Goal: Information Seeking & Learning: Learn about a topic

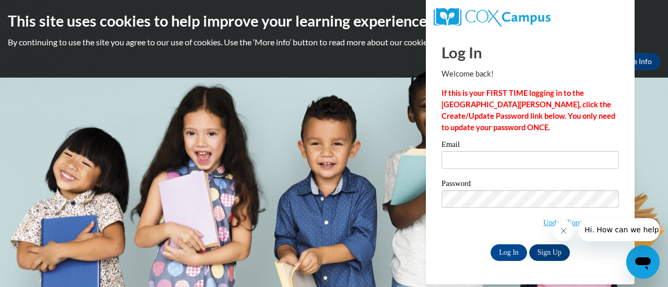
click at [563, 229] on icon "Close message from company" at bounding box center [563, 231] width 8 height 8
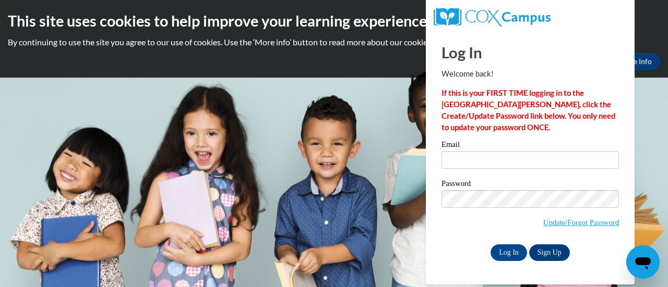
click at [458, 164] on input "Email" at bounding box center [529, 160] width 177 height 18
type input "carol.sobotka@rusd.org"
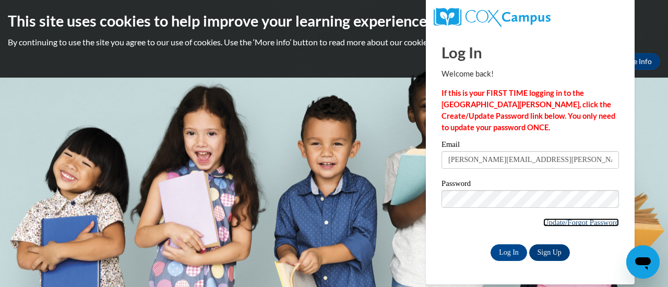
click at [564, 225] on link "Update/Forgot Password" at bounding box center [581, 223] width 76 height 8
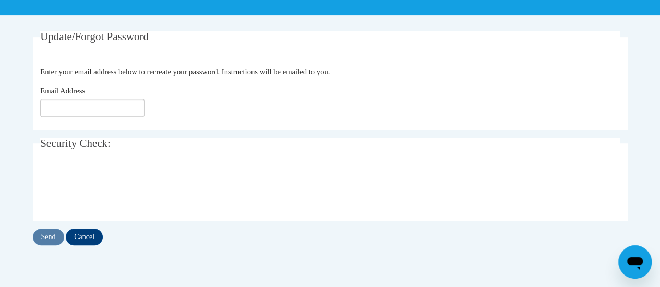
scroll to position [190, 0]
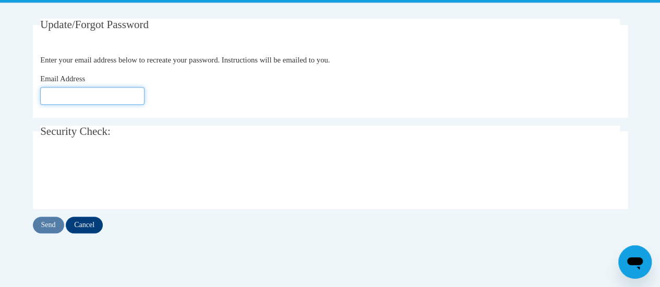
click at [69, 96] on input "Email Address" at bounding box center [92, 96] width 104 height 18
type input "carol.sobotka@rusd.org"
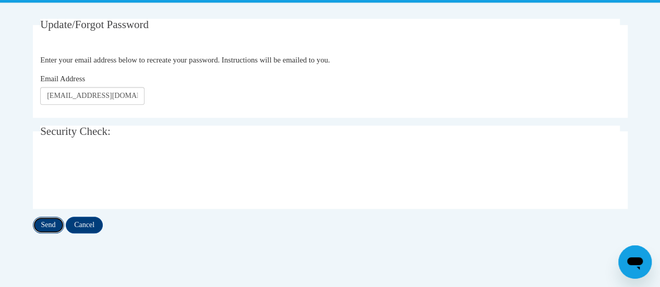
click at [44, 221] on input "Send" at bounding box center [48, 225] width 31 height 17
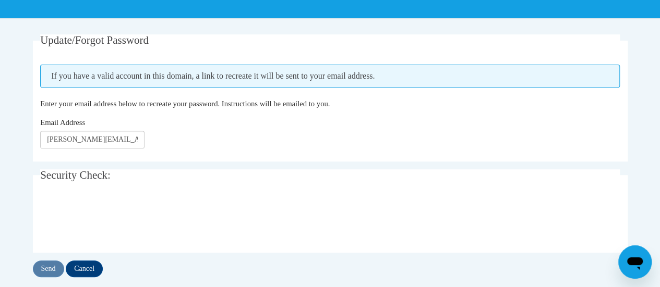
scroll to position [175, 0]
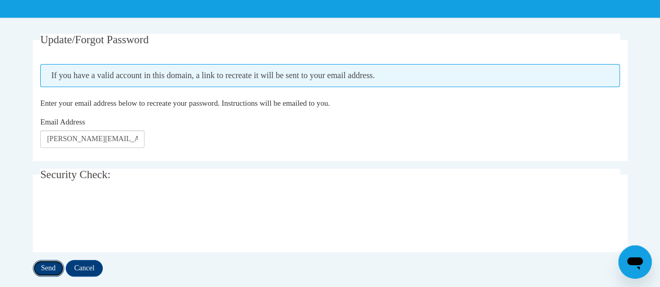
click at [47, 266] on input "Send" at bounding box center [48, 268] width 31 height 17
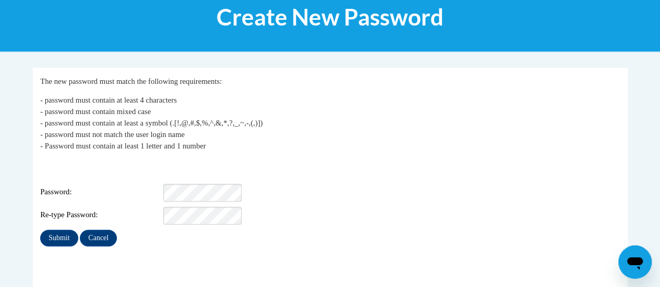
scroll to position [148, 0]
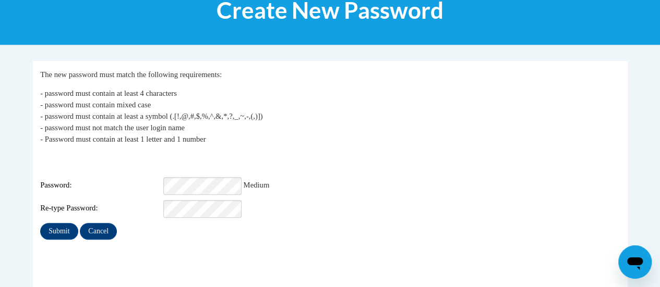
click at [445, 243] on fieldset "My Password The new password must match the following requirements: - password …" at bounding box center [330, 176] width 595 height 230
click at [59, 223] on input "Submit" at bounding box center [59, 231] width 38 height 17
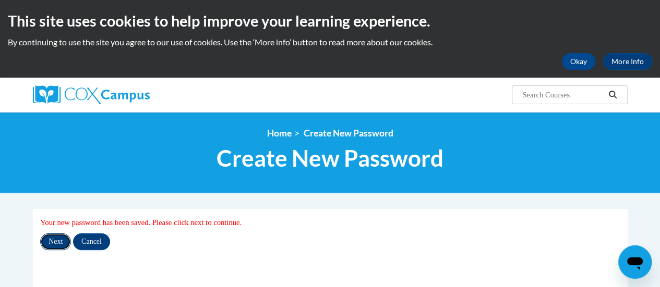
click at [57, 243] on input "Next" at bounding box center [55, 242] width 31 height 17
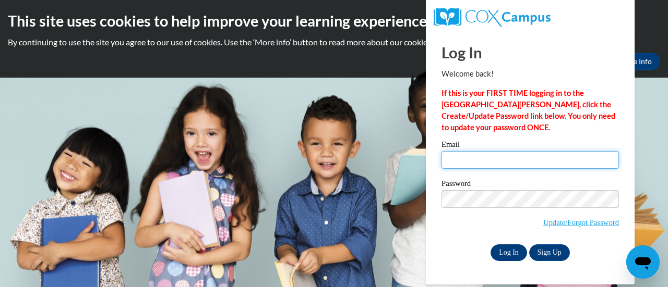
type input "carol.sobotka@rusd.org"
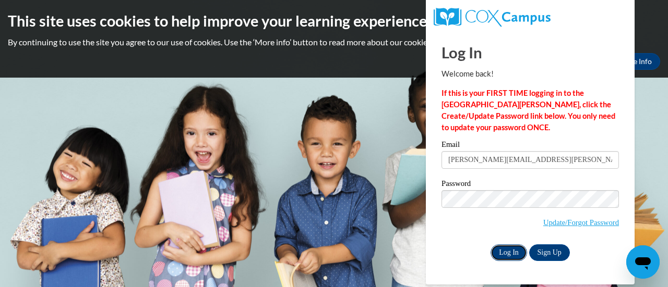
click at [505, 247] on input "Log In" at bounding box center [508, 253] width 37 height 17
click at [505, 249] on input "Log In" at bounding box center [508, 253] width 37 height 17
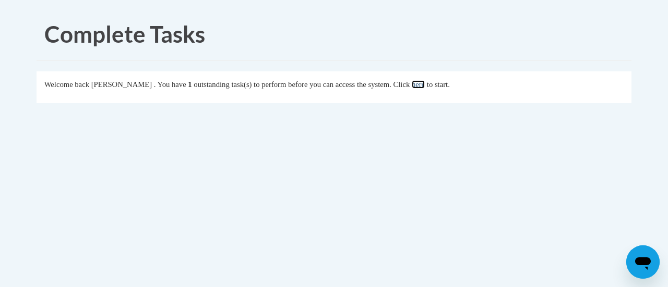
click at [425, 87] on link "here" at bounding box center [418, 84] width 13 height 8
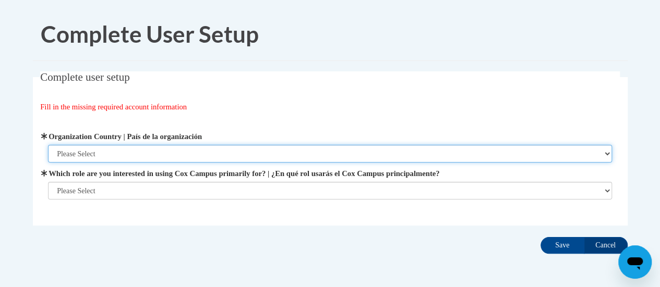
click at [110, 150] on select "Please Select [GEOGRAPHIC_DATA] | [GEOGRAPHIC_DATA] Outside of [GEOGRAPHIC_DATA…" at bounding box center [330, 154] width 564 height 18
select select "ad49bcad-a171-4b2e-b99c-48b446064914"
click at [48, 145] on select "Please Select [GEOGRAPHIC_DATA] | [GEOGRAPHIC_DATA] Outside of [GEOGRAPHIC_DATA…" at bounding box center [330, 154] width 564 height 18
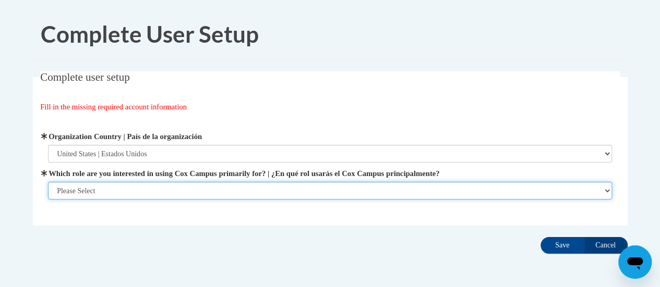
click at [101, 187] on select "Please Select College/University | Colegio/Universidad Community/Nonprofit Part…" at bounding box center [330, 191] width 564 height 18
select select "fbf2d438-af2f-41f8-98f1-81c410e29de3"
click at [48, 200] on select "Please Select College/University | Colegio/Universidad Community/Nonprofit Part…" at bounding box center [330, 191] width 564 height 18
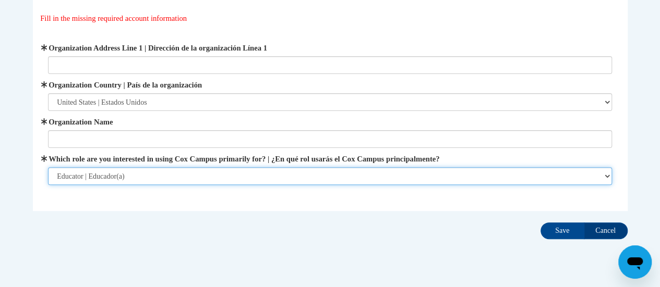
scroll to position [114, 0]
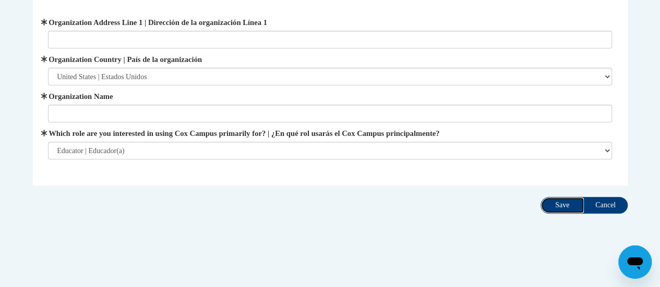
click at [558, 201] on input "Save" at bounding box center [562, 205] width 44 height 17
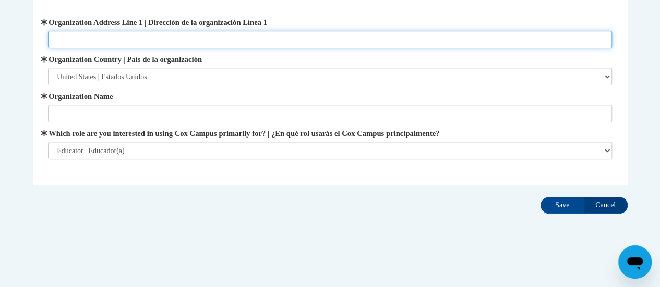
click at [131, 37] on input "Organization Address Line 1 | Dirección de la organización Línea 1" at bounding box center [330, 40] width 564 height 18
type input "[STREET_ADDRESS]"
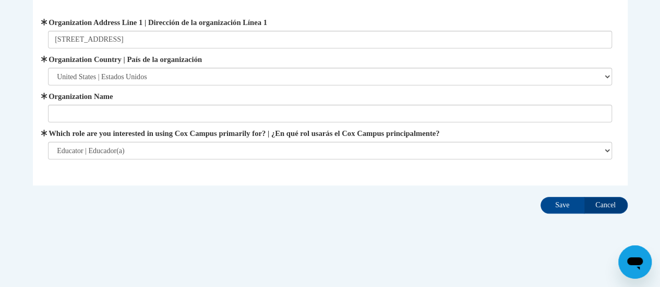
click at [479, 137] on label "Which role are you interested in using Cox Campus primarily for? | ¿En qué rol …" at bounding box center [330, 133] width 564 height 11
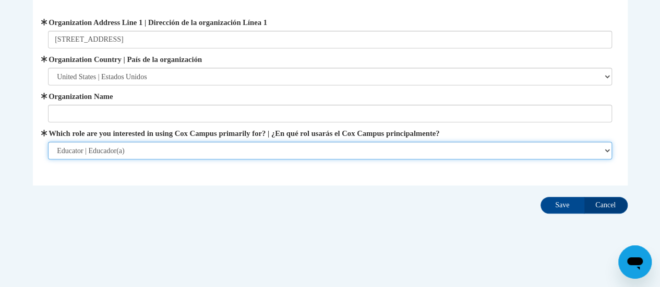
click at [479, 142] on select "Please Select College/University | Colegio/Universidad Community/Nonprofit Part…" at bounding box center [330, 151] width 564 height 18
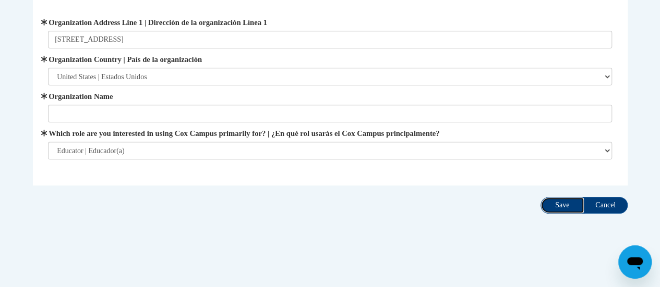
click at [562, 203] on input "Save" at bounding box center [562, 205] width 44 height 17
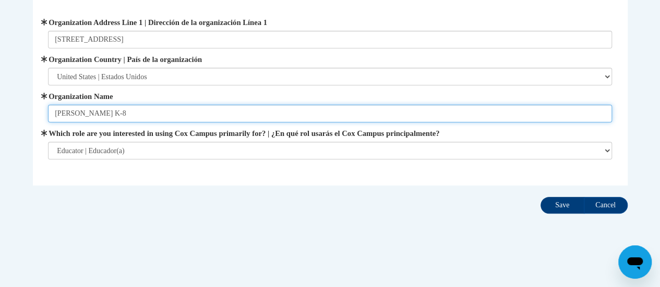
type input "Jerstad-Agerholm K-8"
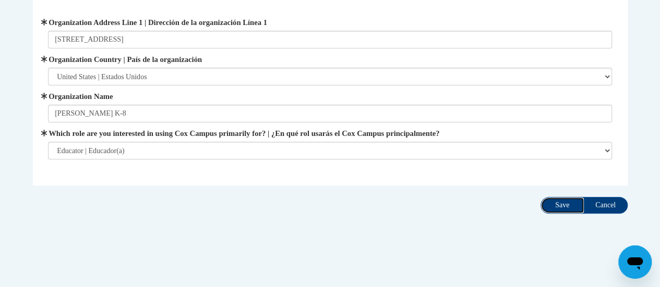
click at [558, 205] on input "Save" at bounding box center [562, 205] width 44 height 17
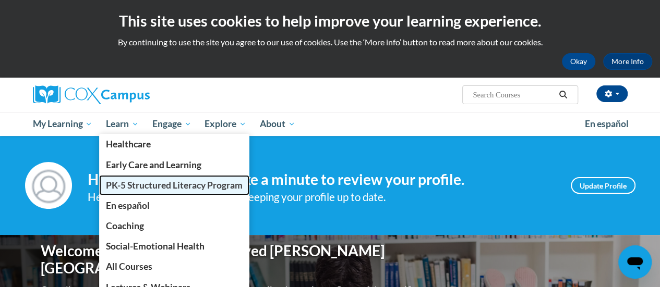
click at [119, 180] on span "PK-5 Structured Literacy Program" at bounding box center [174, 185] width 137 height 11
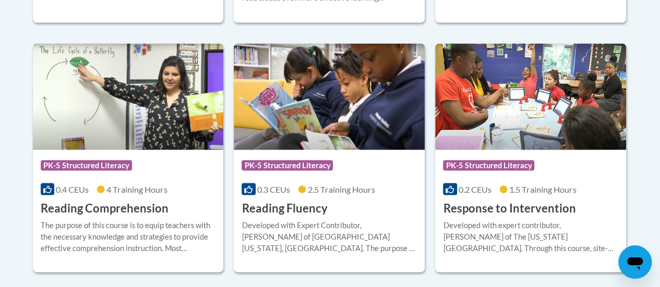
scroll to position [983, 0]
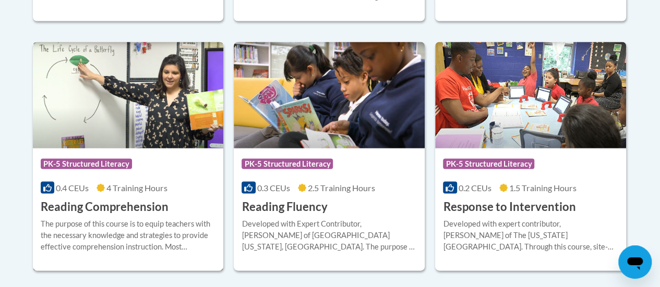
click at [115, 160] on span "PK-5 Structured Literacy" at bounding box center [86, 164] width 91 height 10
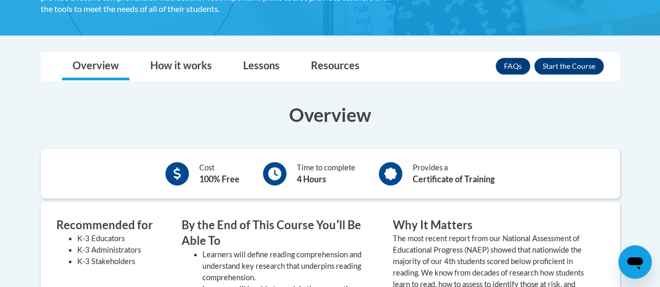
scroll to position [237, 0]
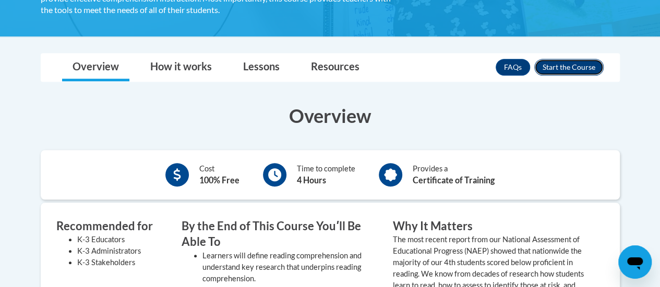
click at [565, 66] on button "Enroll" at bounding box center [568, 67] width 69 height 17
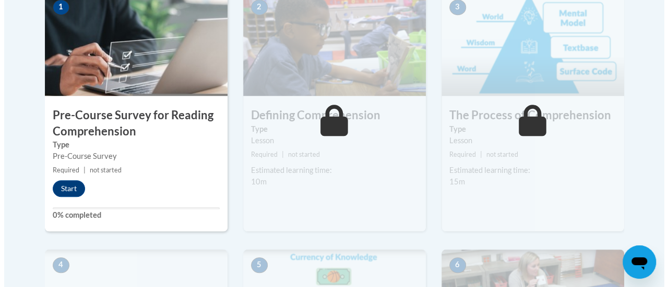
scroll to position [365, 0]
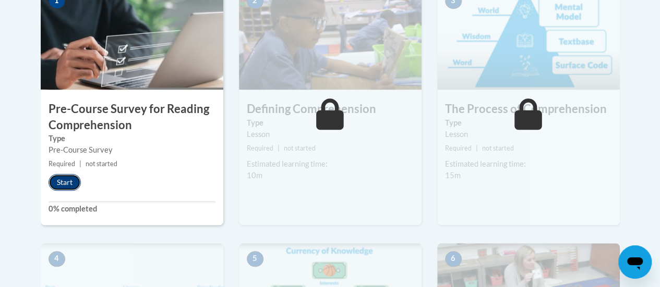
click at [65, 178] on button "Start" at bounding box center [65, 182] width 32 height 17
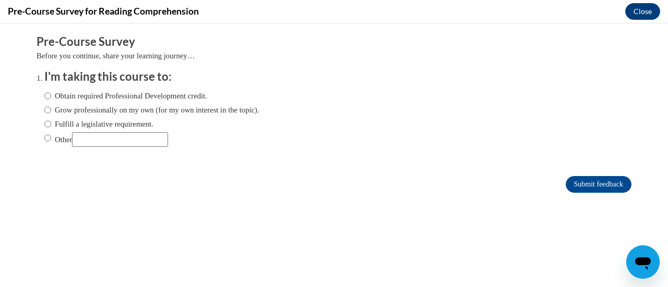
scroll to position [0, 0]
click at [44, 95] on input "Obtain required Professional Development credit." at bounding box center [47, 95] width 7 height 11
radio input "true"
click at [588, 180] on input "Submit feedback" at bounding box center [598, 184] width 66 height 17
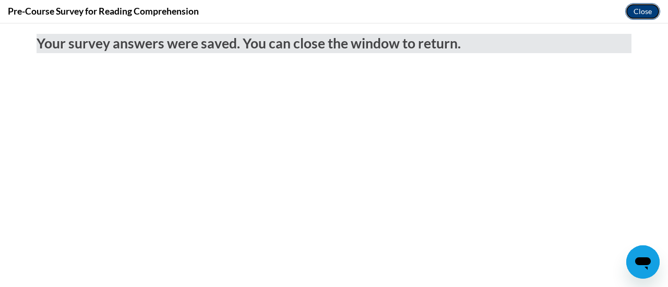
click at [633, 10] on button "Close" at bounding box center [642, 11] width 35 height 17
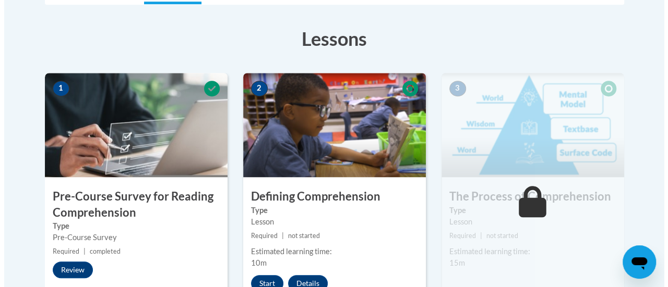
scroll to position [277, 0]
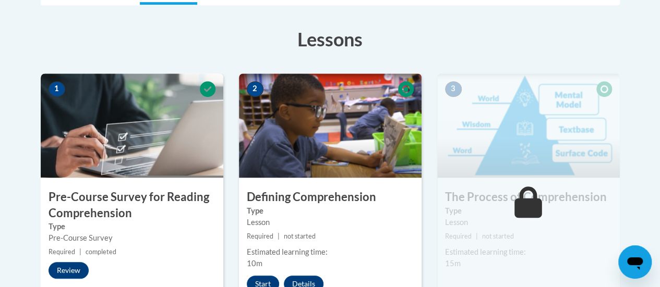
click at [347, 128] on img at bounding box center [330, 126] width 183 height 104
click at [332, 199] on h3 "Defining Comprehension" at bounding box center [330, 197] width 183 height 16
click at [352, 155] on img at bounding box center [330, 126] width 183 height 104
click at [259, 279] on button "Start" at bounding box center [263, 284] width 32 height 17
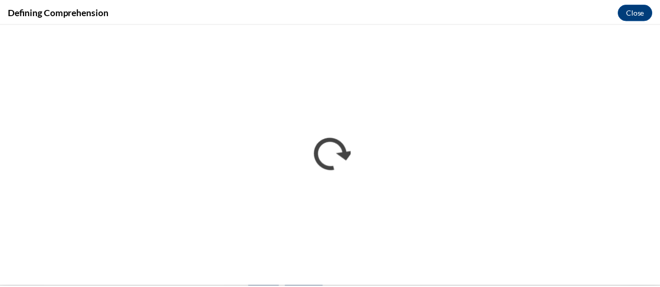
scroll to position [0, 0]
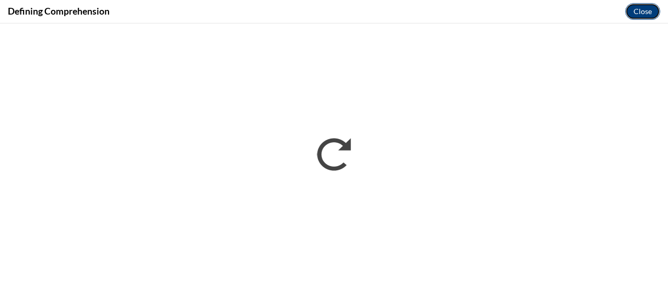
click at [654, 13] on button "Close" at bounding box center [642, 11] width 35 height 17
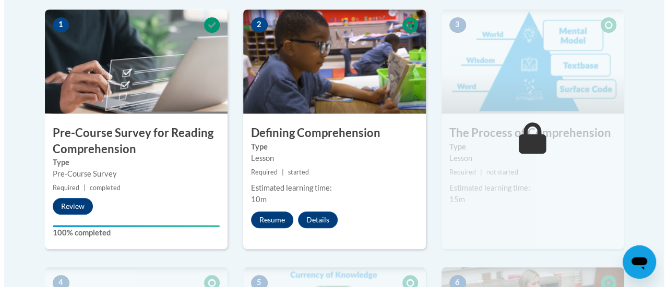
scroll to position [341, 0]
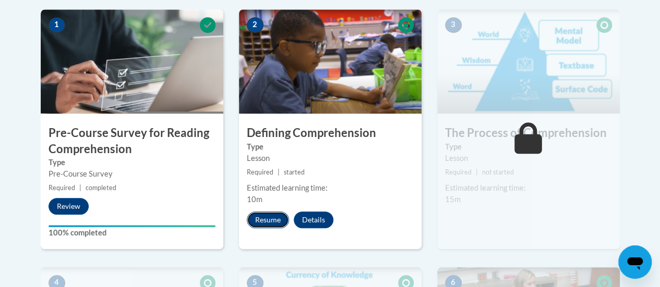
click at [277, 216] on button "Resume" at bounding box center [268, 220] width 42 height 17
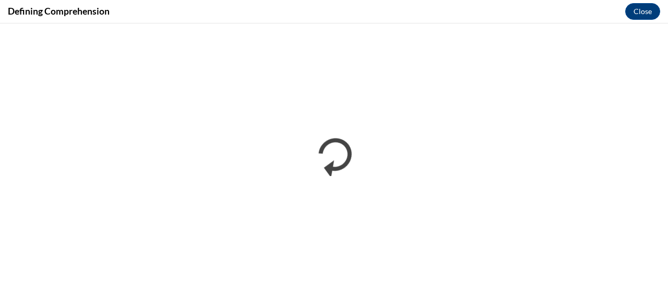
scroll to position [0, 0]
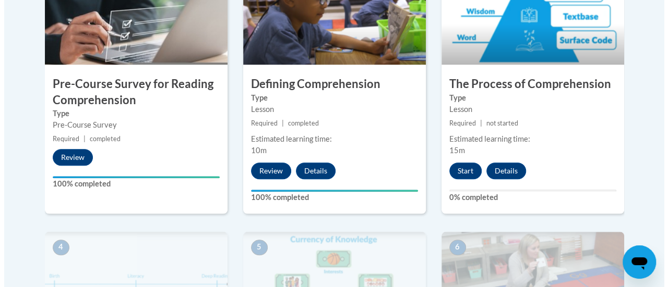
scroll to position [391, 0]
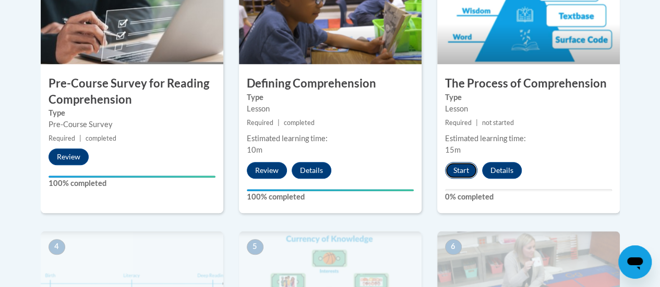
click at [462, 163] on button "Start" at bounding box center [461, 170] width 32 height 17
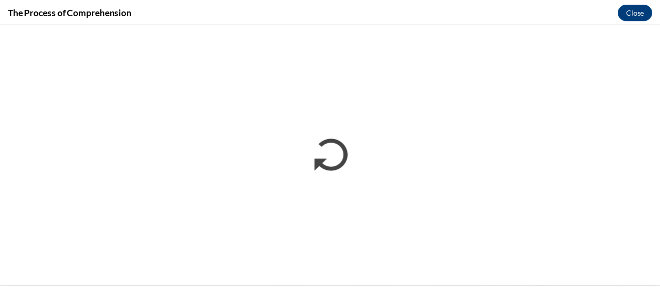
scroll to position [390, 0]
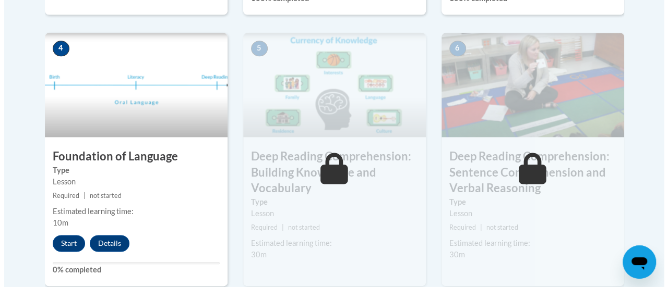
scroll to position [589, 0]
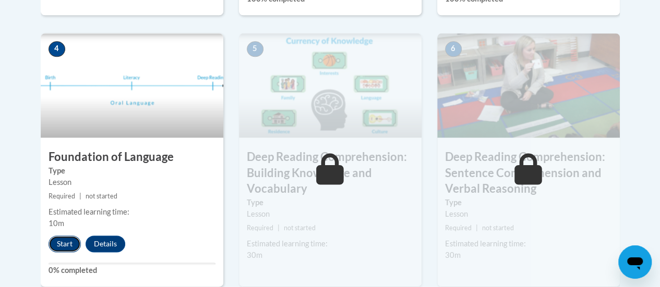
click at [61, 241] on button "Start" at bounding box center [65, 244] width 32 height 17
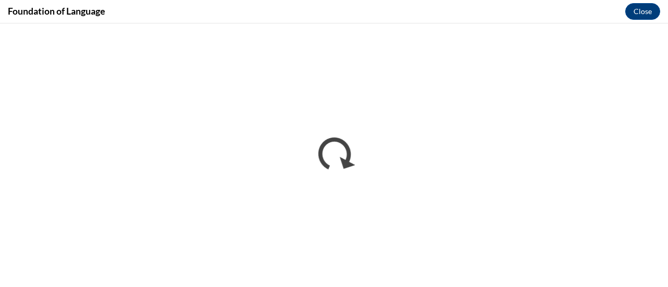
scroll to position [0, 0]
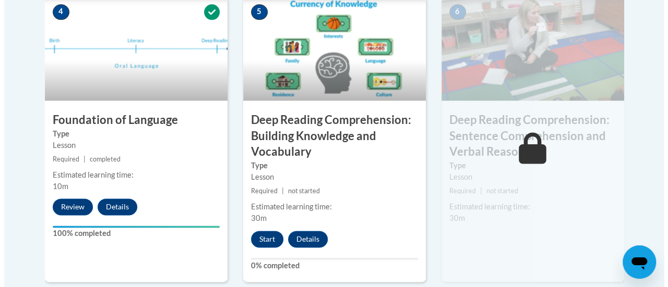
scroll to position [626, 0]
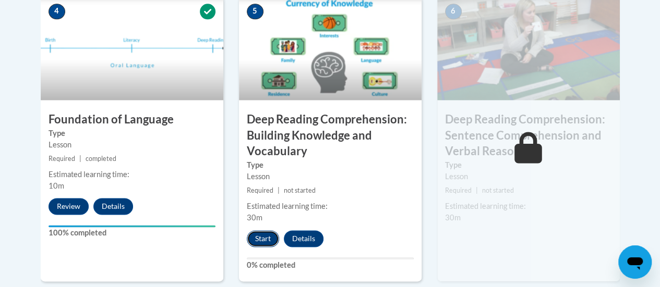
click at [261, 236] on button "Start" at bounding box center [263, 239] width 32 height 17
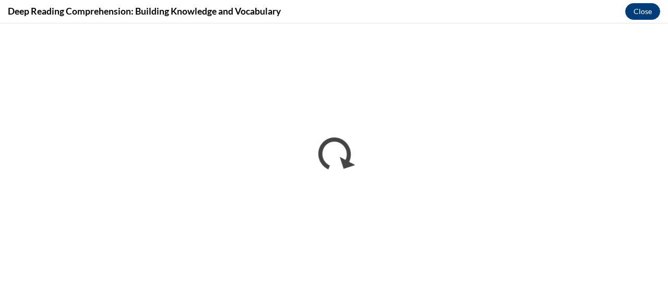
scroll to position [0, 0]
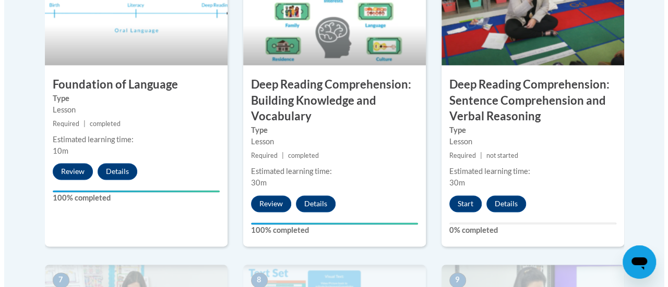
scroll to position [663, 0]
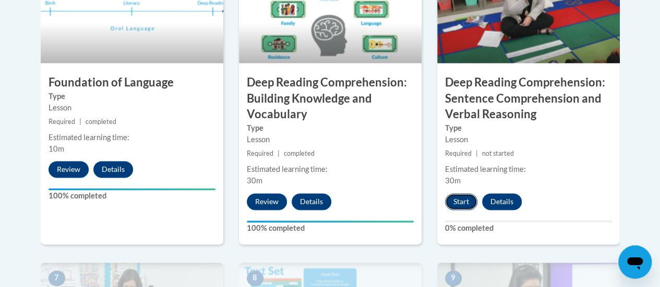
click at [460, 194] on button "Start" at bounding box center [461, 202] width 32 height 17
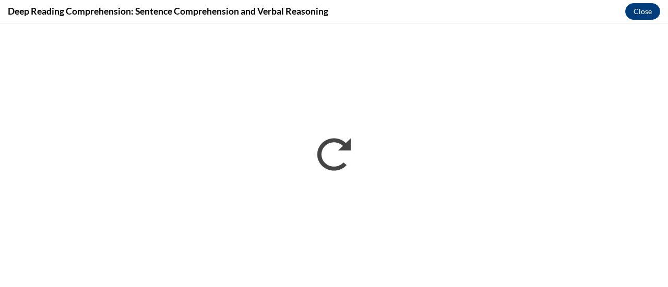
scroll to position [0, 0]
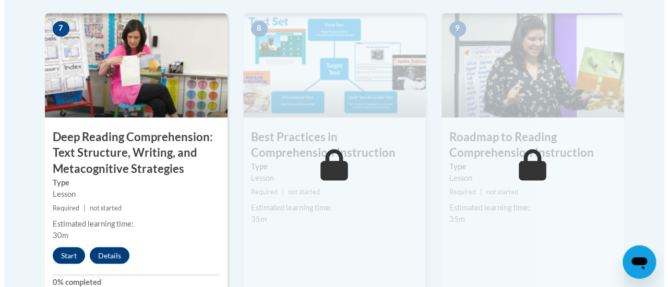
scroll to position [913, 0]
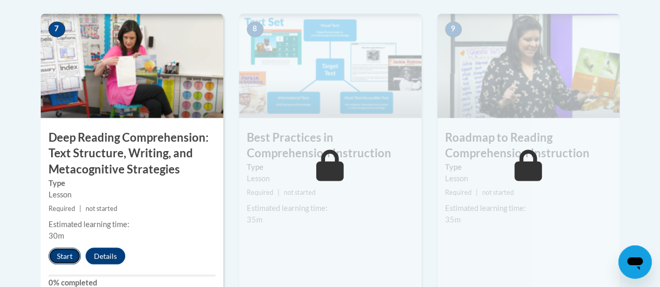
click at [65, 251] on button "Start" at bounding box center [65, 256] width 32 height 17
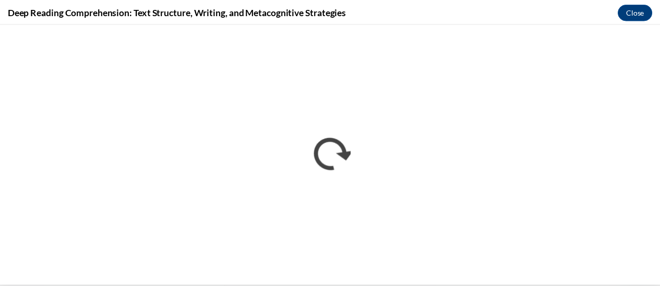
scroll to position [0, 0]
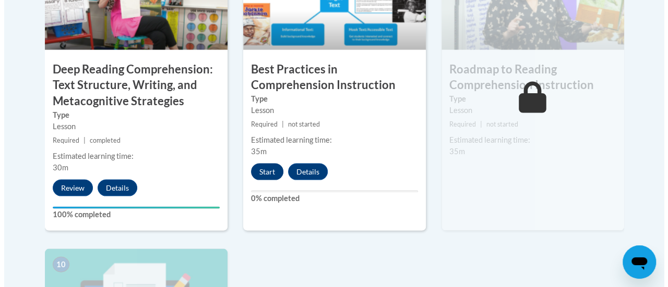
scroll to position [964, 0]
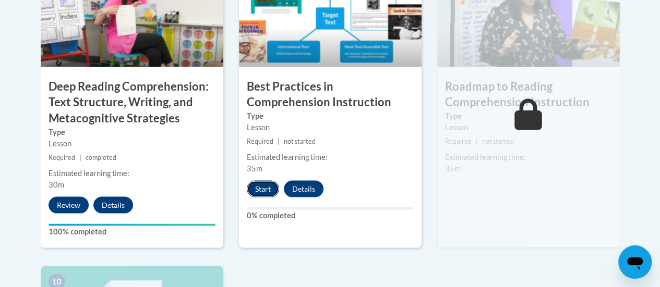
click at [267, 185] on button "Start" at bounding box center [263, 188] width 32 height 17
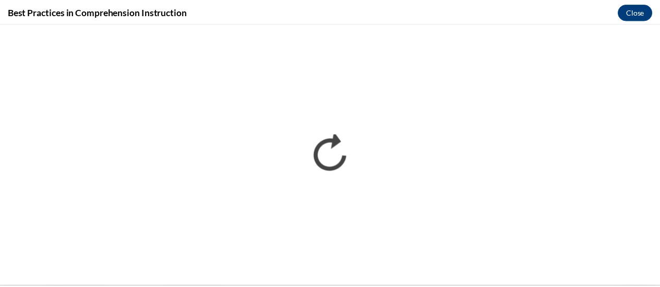
scroll to position [0, 0]
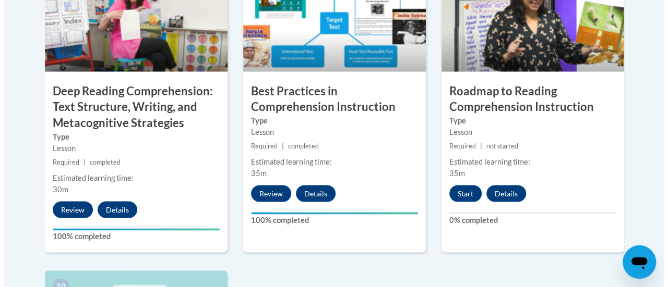
scroll to position [960, 0]
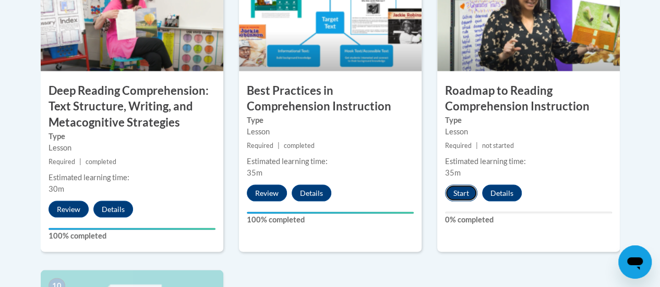
click at [465, 190] on button "Start" at bounding box center [461, 193] width 32 height 17
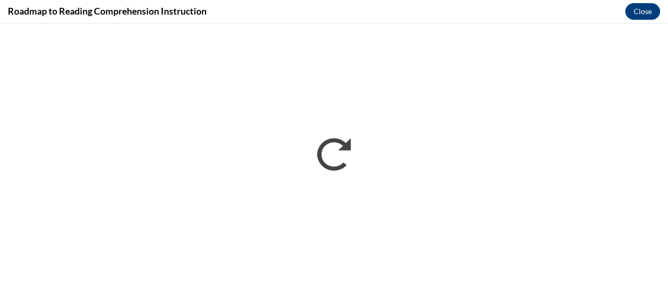
scroll to position [0, 0]
